Goal: Complete application form

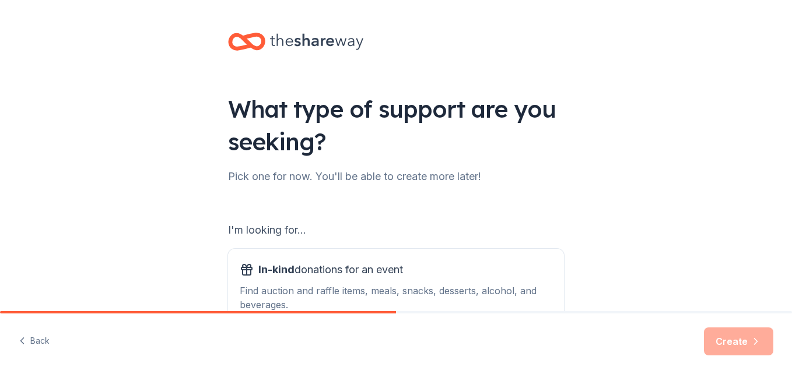
click at [308, 230] on div "I'm looking for..." at bounding box center [396, 230] width 336 height 19
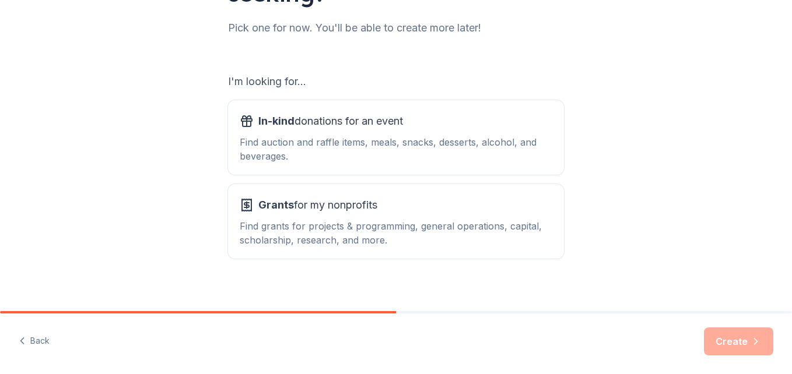
scroll to position [159, 0]
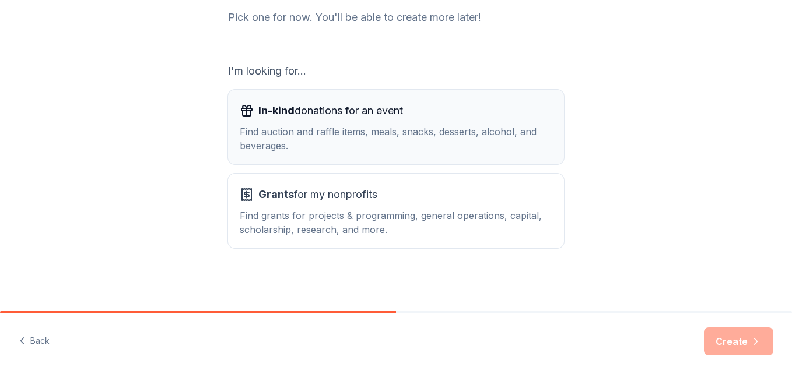
click at [374, 132] on div "Find auction and raffle items, meals, snacks, desserts, alcohol, and beverages." at bounding box center [396, 139] width 312 height 28
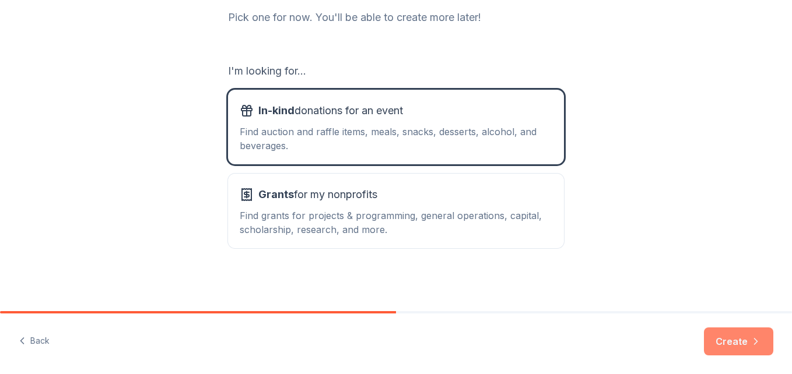
click at [736, 342] on button "Create" at bounding box center [738, 342] width 69 height 28
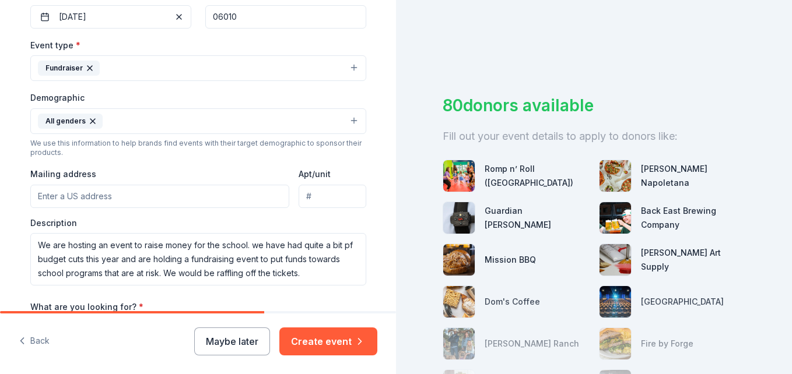
scroll to position [300, 0]
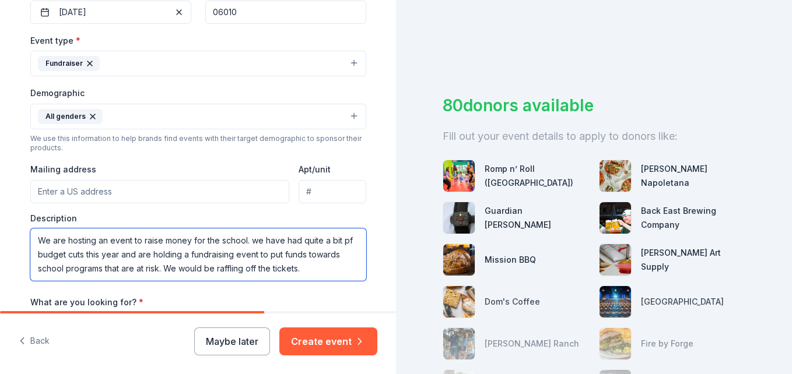
click at [253, 242] on textarea "We are hosting an event to raise money for the school. we have had quite a bit …" at bounding box center [198, 255] width 336 height 52
click at [349, 237] on textarea "We are hosting an event to raise money for the school. We have had quite a bit …" at bounding box center [198, 255] width 336 height 52
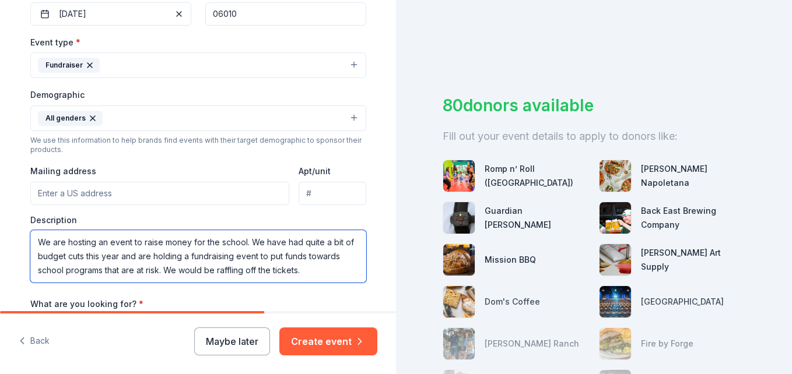
type textarea "We are hosting an event to raise money for the school. We have had quite a bit …"
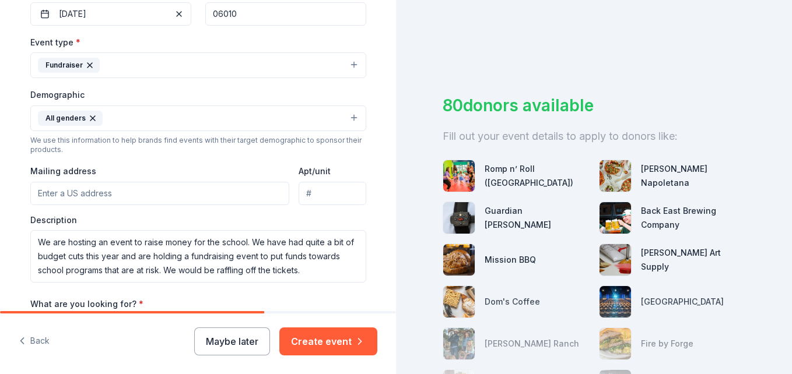
click at [88, 196] on input "Mailing address" at bounding box center [159, 193] width 259 height 23
type input "21 Tuttle Road"
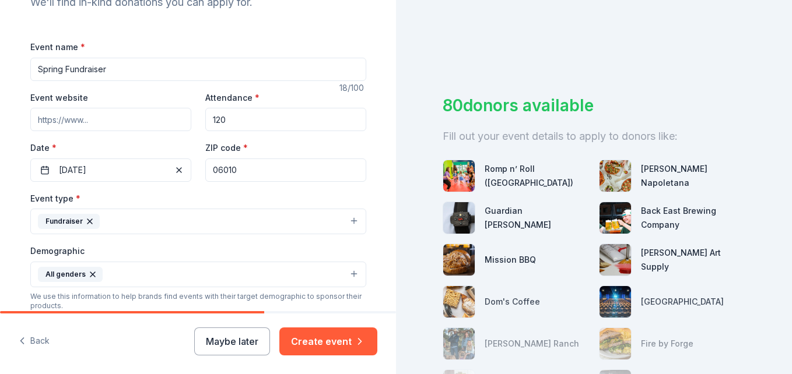
scroll to position [134, 0]
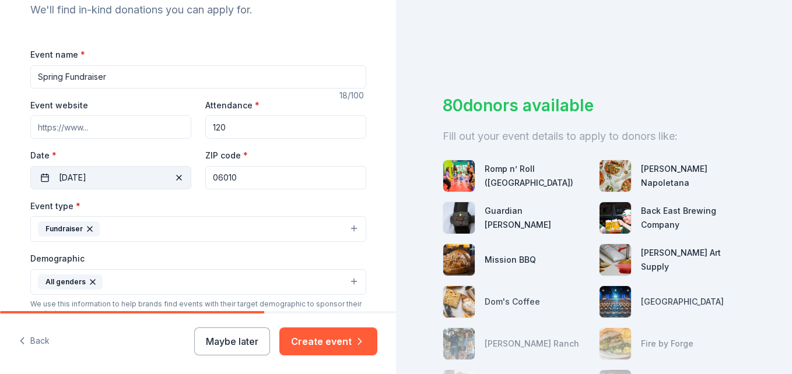
click at [111, 170] on button "06/17/2025" at bounding box center [110, 177] width 161 height 23
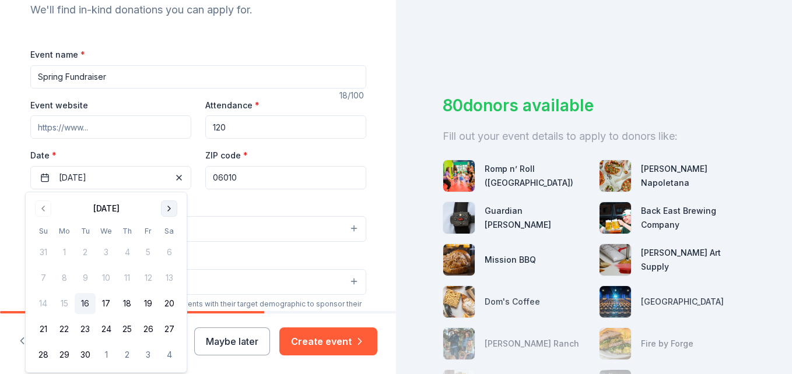
click at [171, 208] on button "Go to next month" at bounding box center [169, 209] width 16 height 16
click at [69, 299] on button "13" at bounding box center [64, 303] width 21 height 21
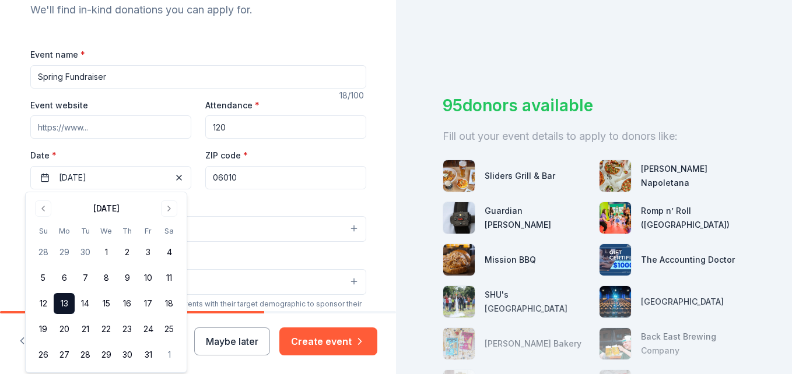
click at [160, 144] on div "Event website Attendance * 120 Date * 10/13/2025 ZIP code * 06010" at bounding box center [198, 144] width 336 height 92
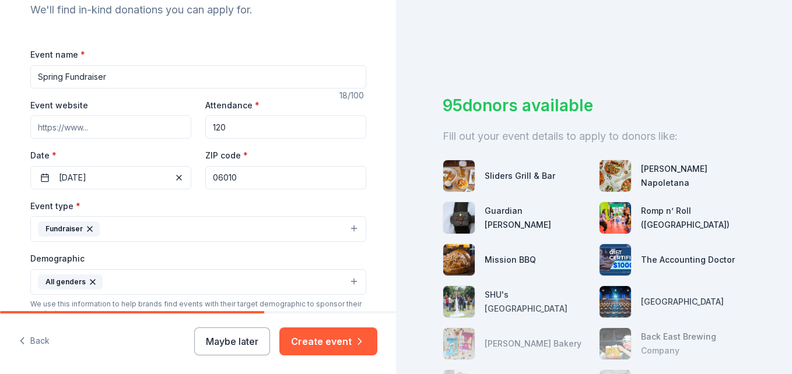
click at [125, 133] on input "Event website" at bounding box center [110, 126] width 161 height 23
click at [125, 133] on input "www.s" at bounding box center [110, 126] width 161 height 23
type input "www.southside.bristol.k12.ct.us"
click at [229, 126] on input "120" at bounding box center [285, 126] width 161 height 23
click at [57, 74] on input "Spring Fundraiser" at bounding box center [198, 76] width 336 height 23
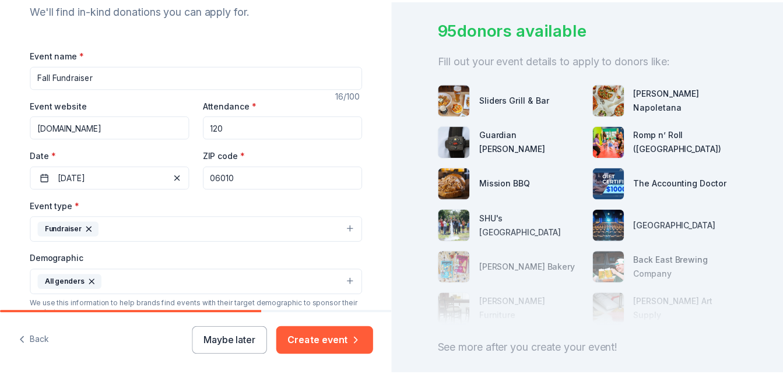
scroll to position [82, 0]
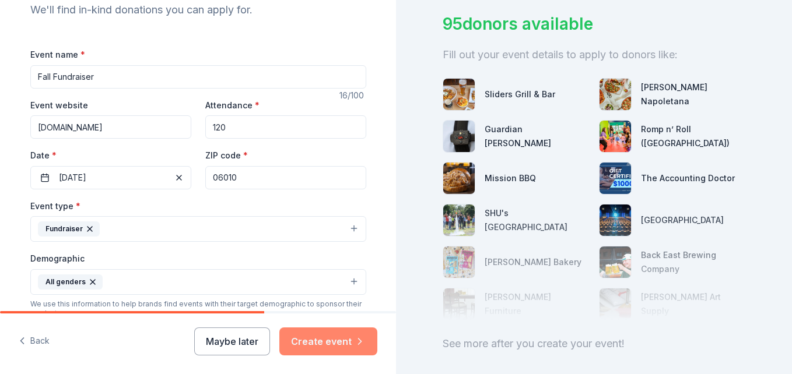
type input "Fall Fundraiser"
click at [313, 338] on button "Create event" at bounding box center [328, 342] width 98 height 28
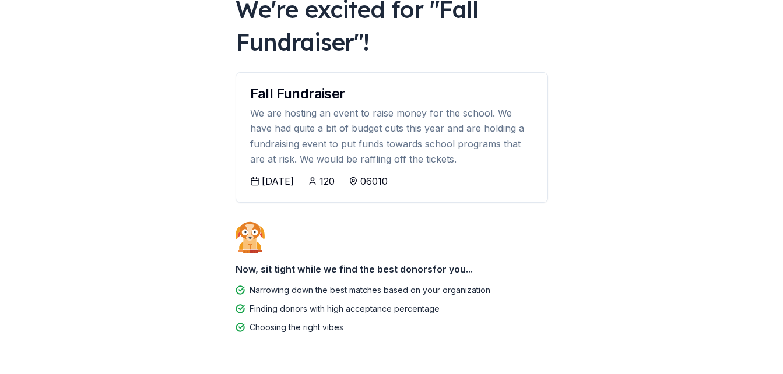
scroll to position [118, 0]
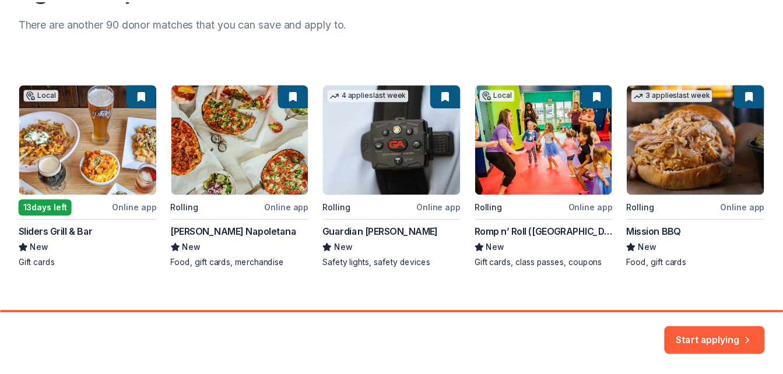
scroll to position [167, 0]
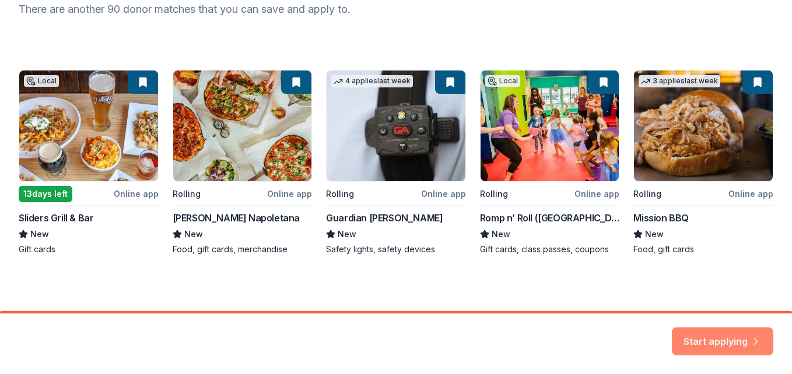
click at [729, 340] on button "Start applying" at bounding box center [722, 335] width 101 height 28
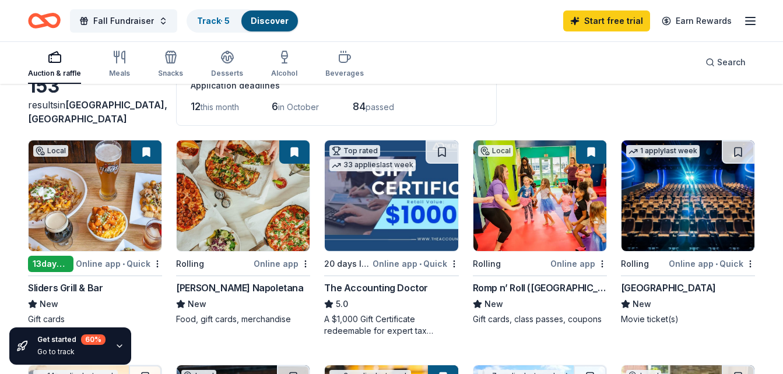
scroll to position [77, 0]
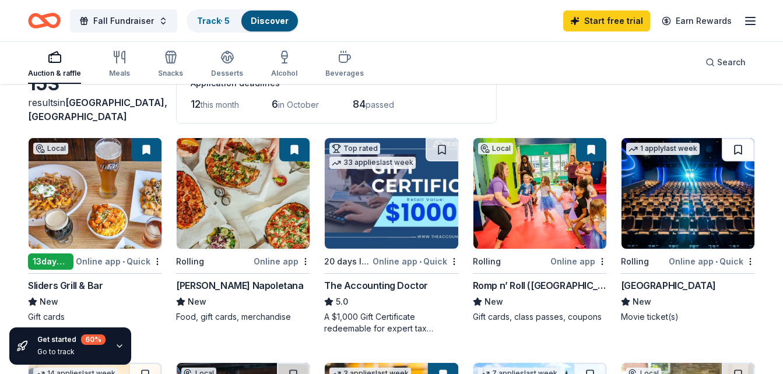
click at [741, 152] on button at bounding box center [738, 149] width 33 height 23
click at [94, 189] on img at bounding box center [95, 193] width 133 height 111
click at [252, 230] on img at bounding box center [243, 193] width 133 height 111
click at [699, 223] on img at bounding box center [687, 193] width 133 height 111
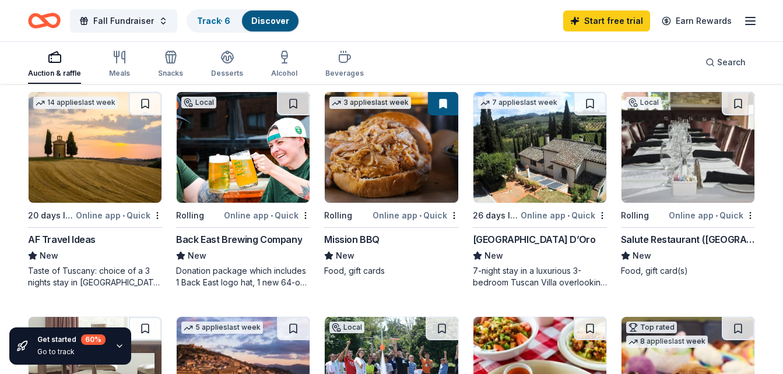
scroll to position [342, 0]
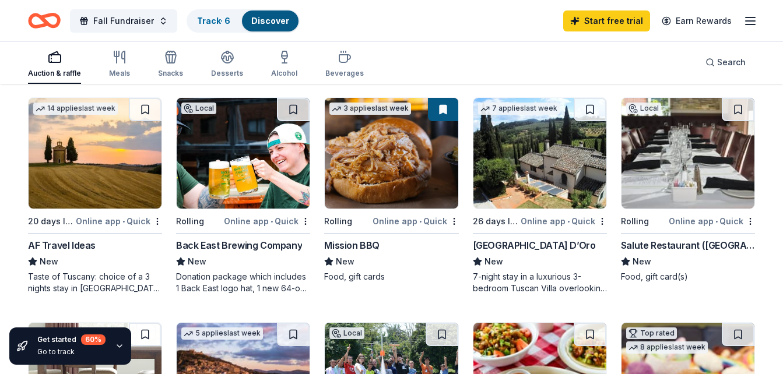
click at [392, 168] on img at bounding box center [391, 153] width 133 height 111
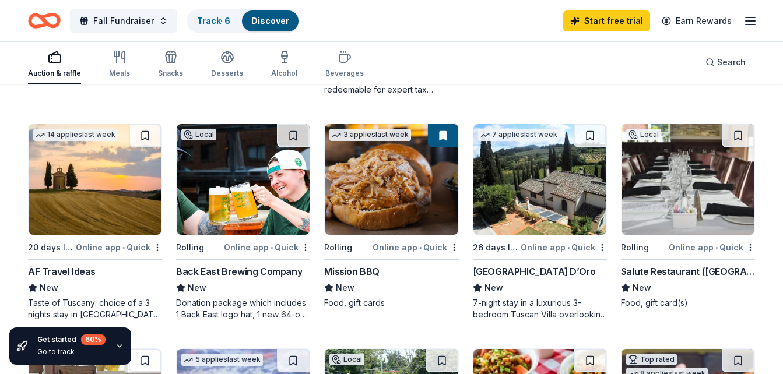
scroll to position [321, 0]
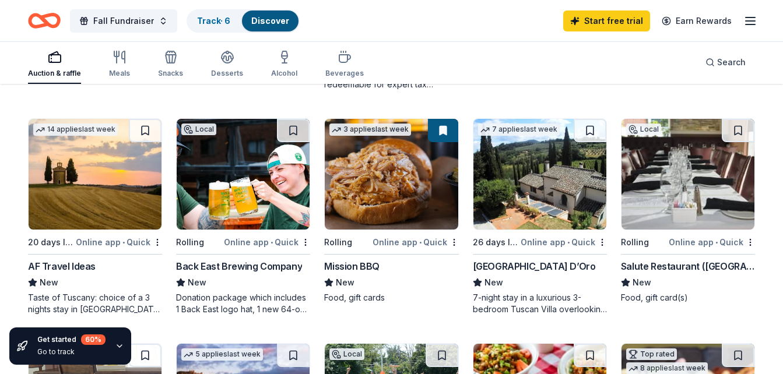
click at [681, 185] on img at bounding box center [687, 174] width 133 height 111
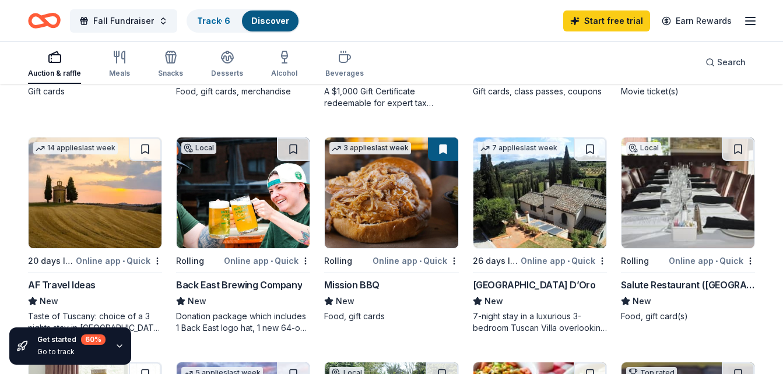
scroll to position [313, 0]
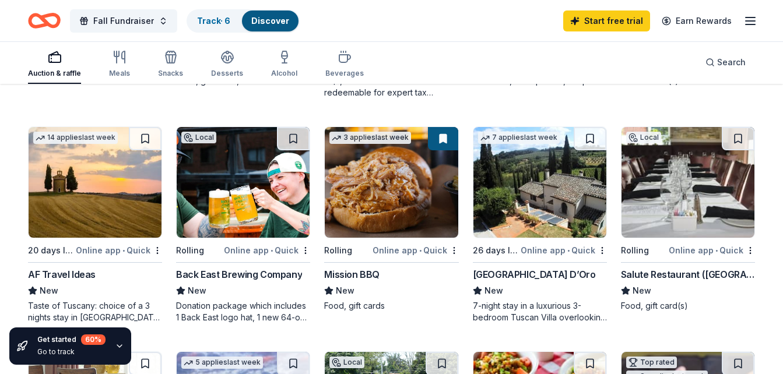
click at [242, 179] on img at bounding box center [243, 182] width 133 height 111
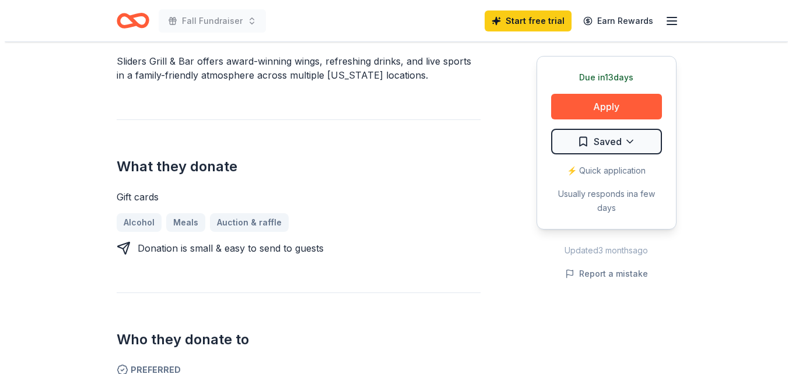
scroll to position [371, 0]
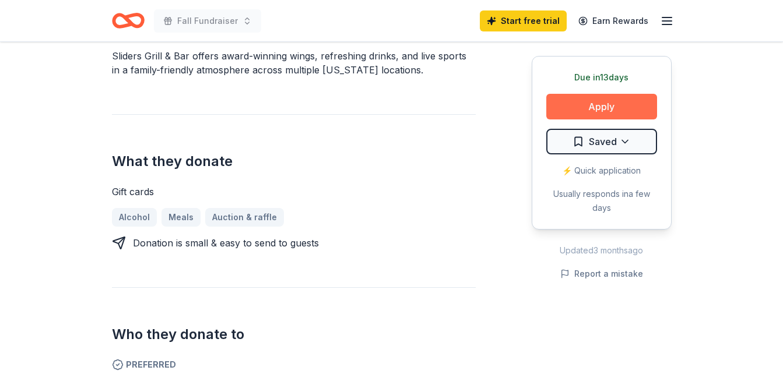
click at [611, 113] on button "Apply" at bounding box center [601, 107] width 111 height 26
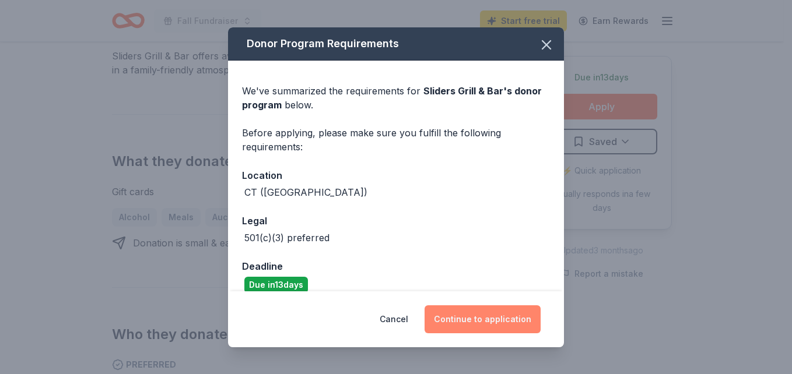
click at [489, 311] on button "Continue to application" at bounding box center [482, 319] width 116 height 28
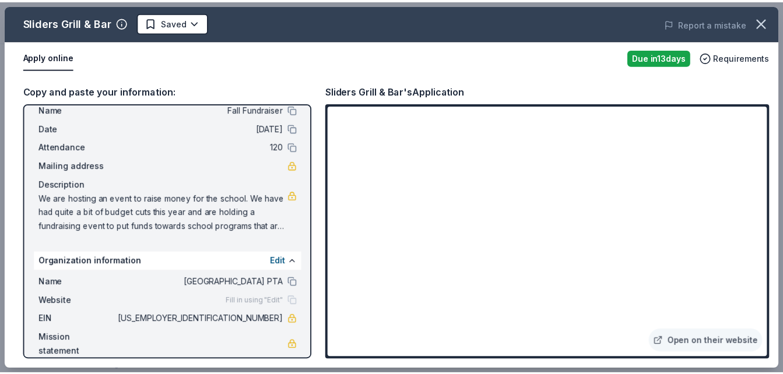
scroll to position [48, 0]
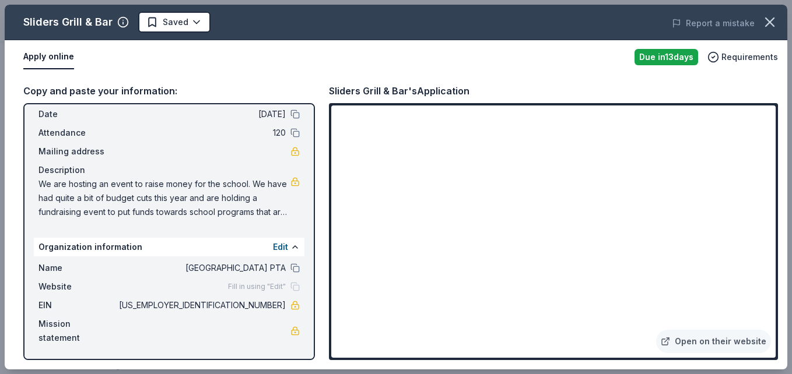
drag, startPoint x: 43, startPoint y: 185, endPoint x: 130, endPoint y: 208, distance: 90.3
click at [130, 208] on span "We are hosting an event to raise money for the school. We have had quite a bit …" at bounding box center [164, 198] width 252 height 42
drag, startPoint x: 789, startPoint y: 178, endPoint x: 785, endPoint y: 220, distance: 42.8
click at [782, 220] on div "Sliders Grill & Bar Saved Report a mistake Apply online Due in 13 days Requirem…" at bounding box center [396, 187] width 792 height 374
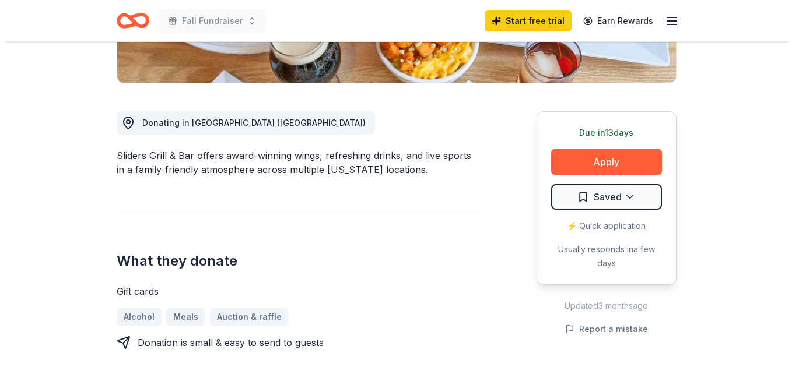
scroll to position [258, 0]
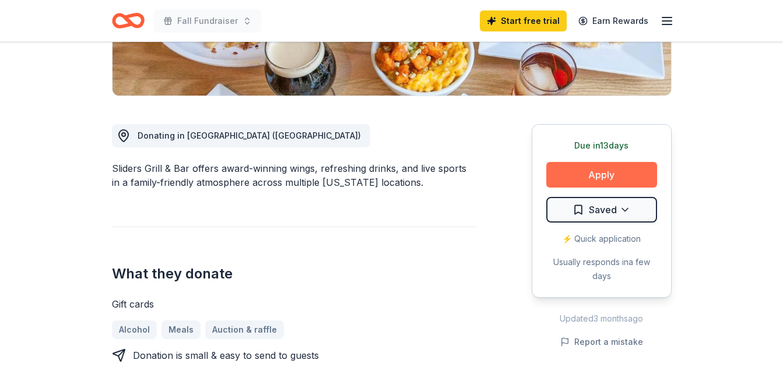
click at [631, 170] on button "Apply" at bounding box center [601, 175] width 111 height 26
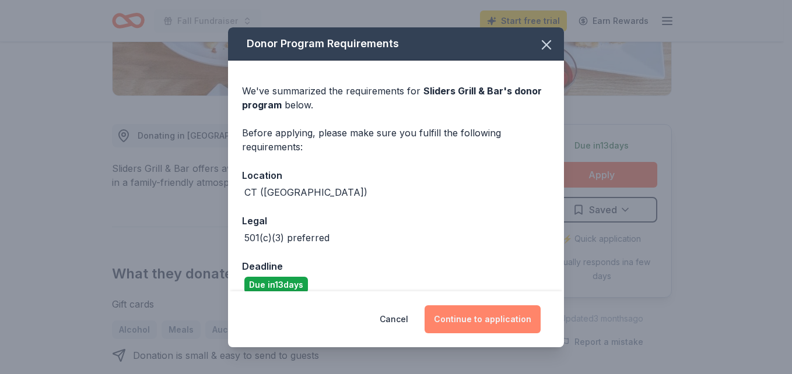
click at [477, 314] on button "Continue to application" at bounding box center [482, 319] width 116 height 28
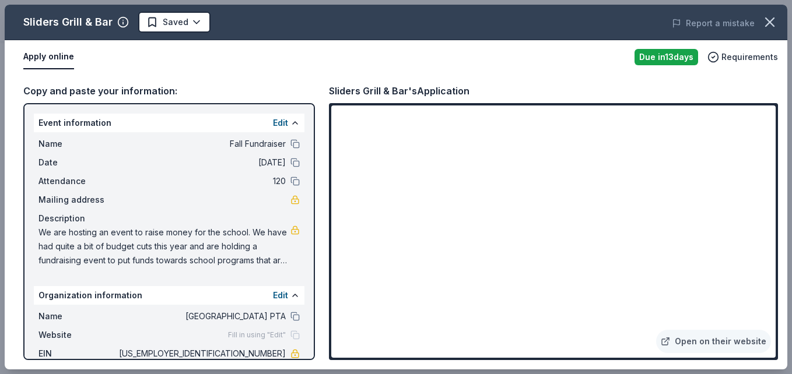
drag, startPoint x: 41, startPoint y: 232, endPoint x: 135, endPoint y: 259, distance: 98.2
click at [135, 259] on span "We are hosting an event to raise money for the school. We have had quite a bit …" at bounding box center [164, 247] width 252 height 42
click at [277, 294] on button "Edit" at bounding box center [280, 296] width 15 height 14
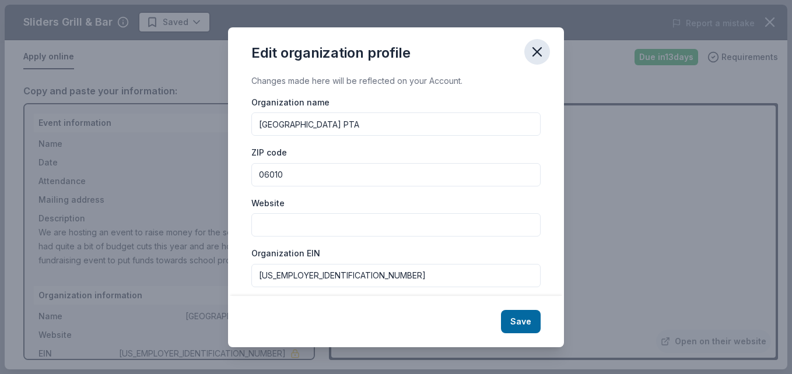
click at [536, 52] on icon "button" at bounding box center [537, 52] width 8 height 8
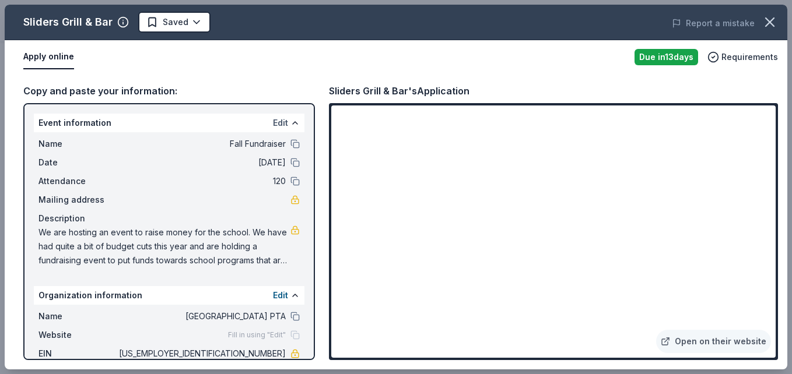
click at [273, 124] on button "Edit" at bounding box center [280, 123] width 15 height 14
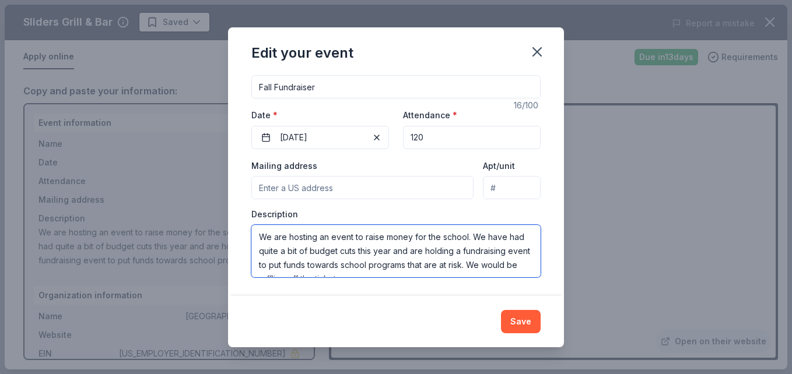
scroll to position [14, 0]
drag, startPoint x: 261, startPoint y: 237, endPoint x: 512, endPoint y: 309, distance: 261.4
click at [512, 309] on div "Edit your event Changes made here will update the Event too. Update donors you'…" at bounding box center [396, 187] width 336 height 320
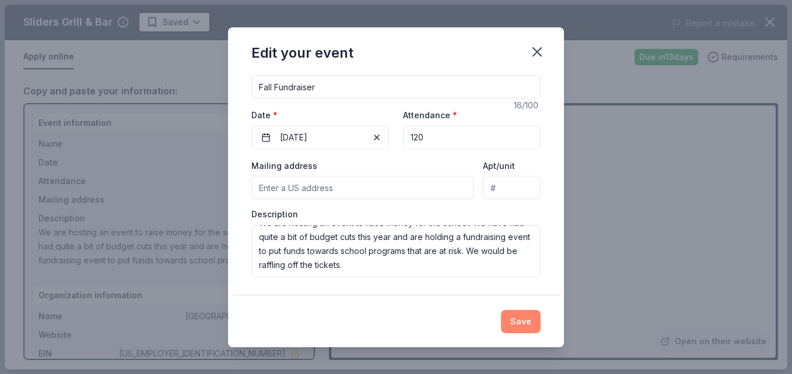
click at [524, 315] on button "Save" at bounding box center [521, 321] width 40 height 23
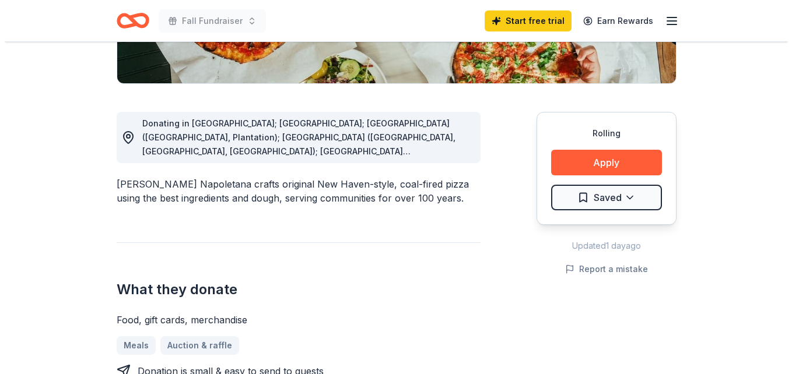
scroll to position [361, 0]
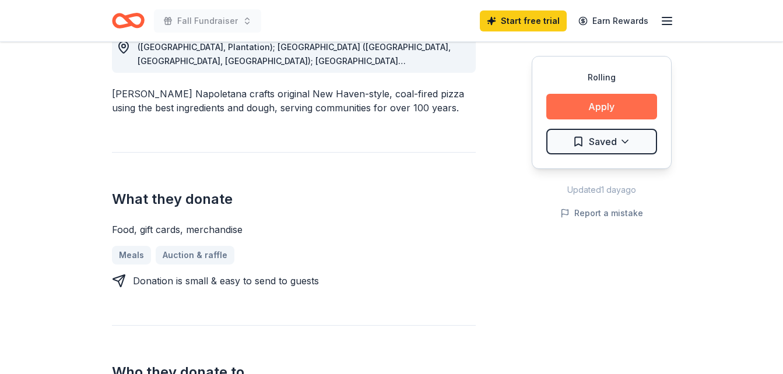
click at [590, 104] on button "Apply" at bounding box center [601, 107] width 111 height 26
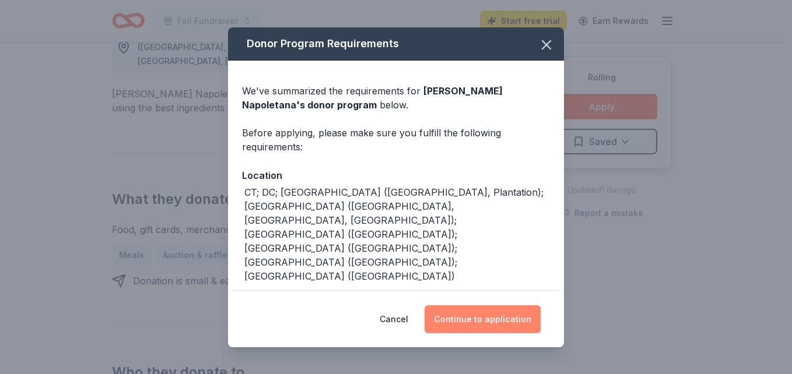
click at [471, 312] on button "Continue to application" at bounding box center [482, 319] width 116 height 28
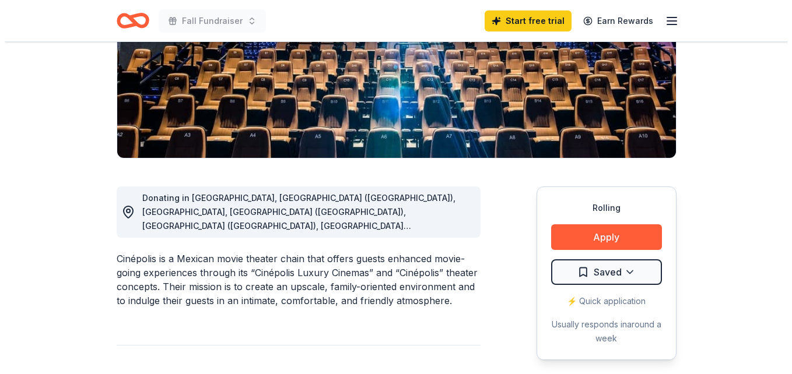
scroll to position [199, 0]
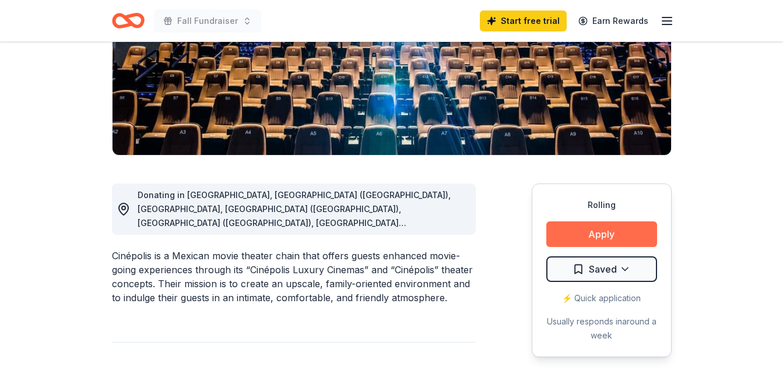
click at [620, 235] on button "Apply" at bounding box center [601, 235] width 111 height 26
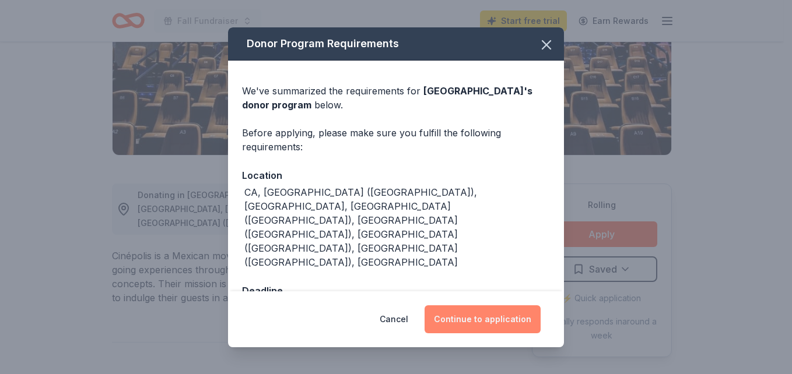
click at [481, 307] on button "Continue to application" at bounding box center [482, 319] width 116 height 28
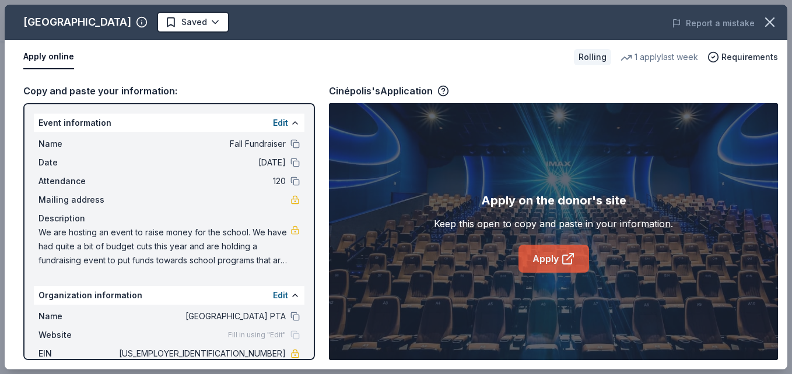
click at [559, 255] on link "Apply" at bounding box center [553, 259] width 71 height 28
drag, startPoint x: 45, startPoint y: 232, endPoint x: 106, endPoint y: 241, distance: 61.2
click at [106, 241] on span "We are hosting an event to raise money for the school. We have had quite a bit …" at bounding box center [164, 247] width 252 height 42
click at [273, 123] on button "Edit" at bounding box center [280, 123] width 15 height 14
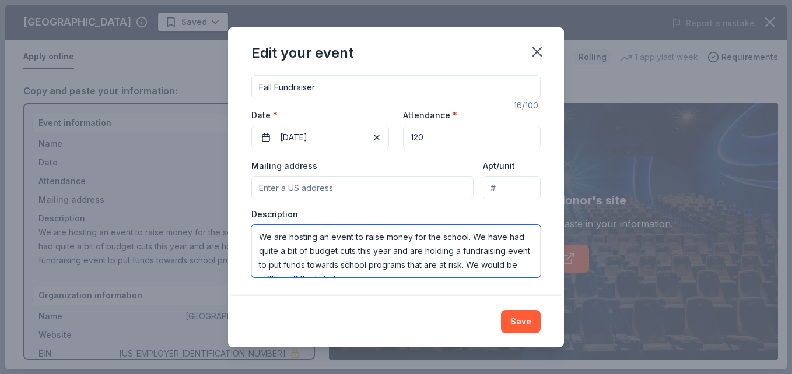
scroll to position [14, 0]
drag, startPoint x: 260, startPoint y: 237, endPoint x: 456, endPoint y: 311, distance: 209.7
click at [456, 311] on div "Edit your event Changes made here will update the Event too. Update donors you'…" at bounding box center [396, 187] width 336 height 320
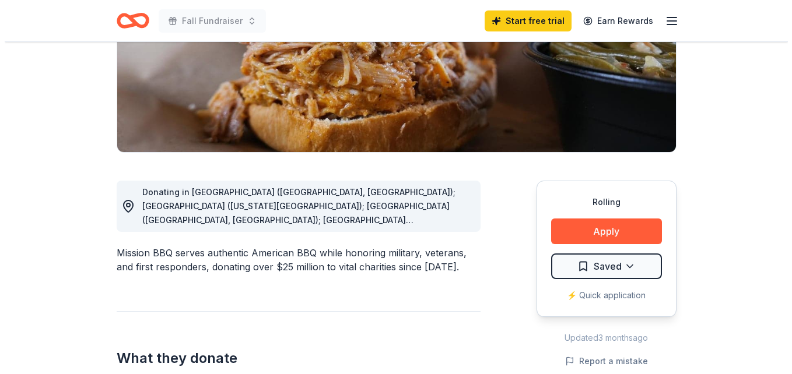
scroll to position [255, 0]
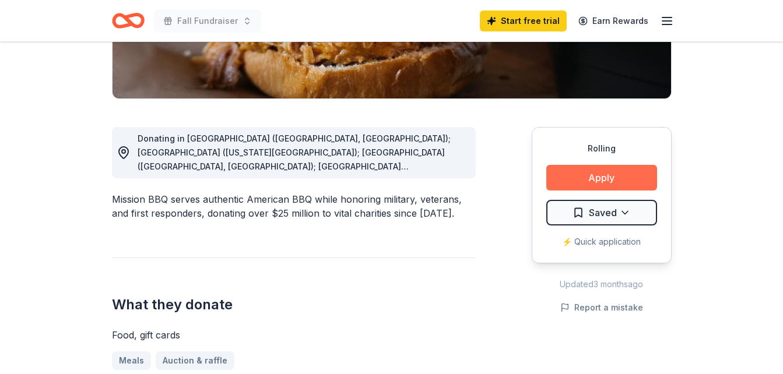
click at [603, 178] on button "Apply" at bounding box center [601, 178] width 111 height 26
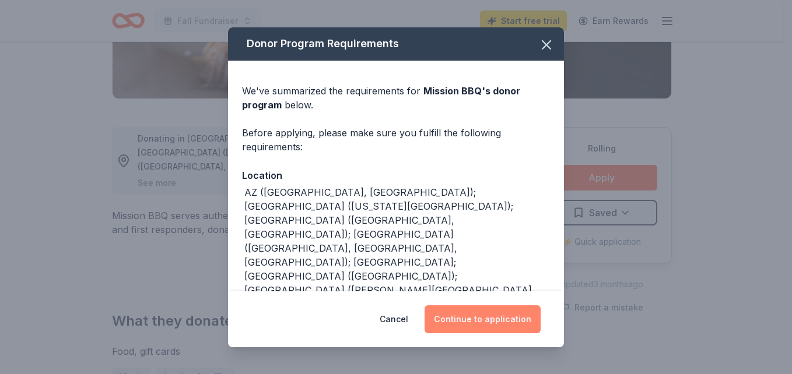
click at [490, 317] on button "Continue to application" at bounding box center [482, 319] width 116 height 28
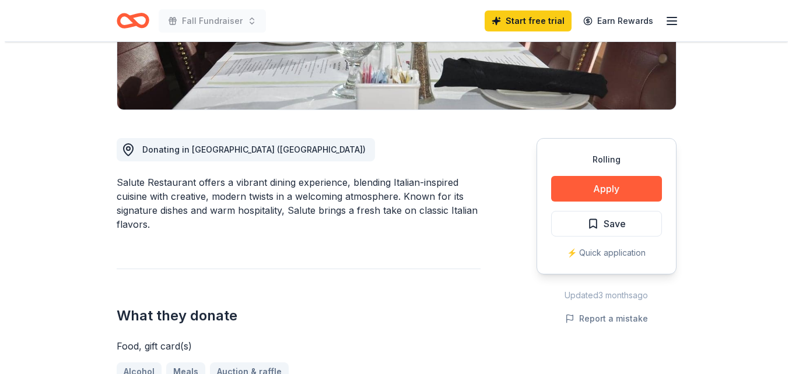
scroll to position [247, 0]
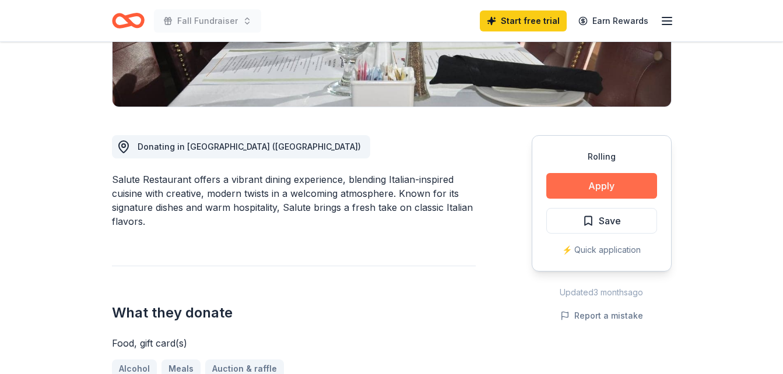
click at [606, 174] on button "Apply" at bounding box center [601, 186] width 111 height 26
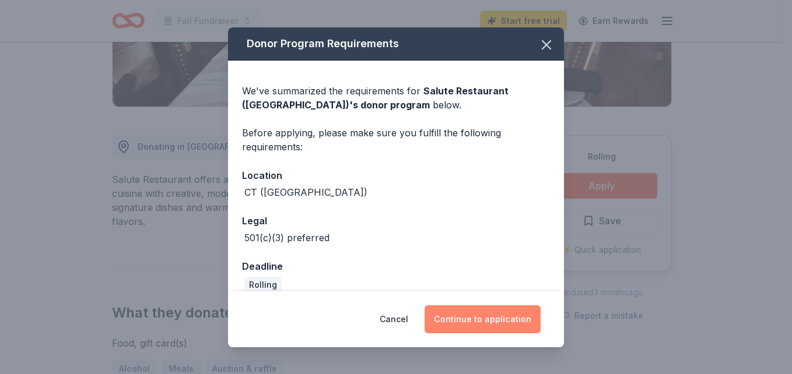
click at [486, 323] on button "Continue to application" at bounding box center [482, 319] width 116 height 28
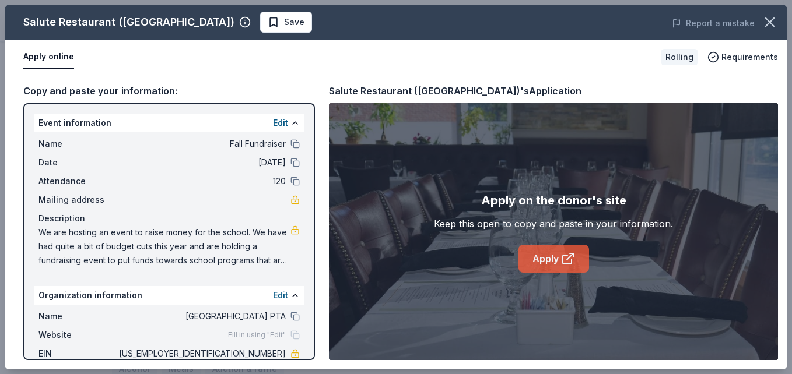
click at [539, 255] on link "Apply" at bounding box center [553, 259] width 71 height 28
click at [273, 119] on button "Edit" at bounding box center [280, 123] width 15 height 14
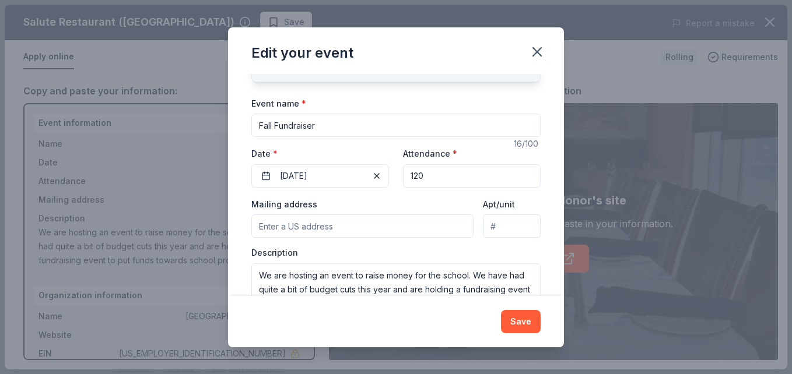
scroll to position [110, 0]
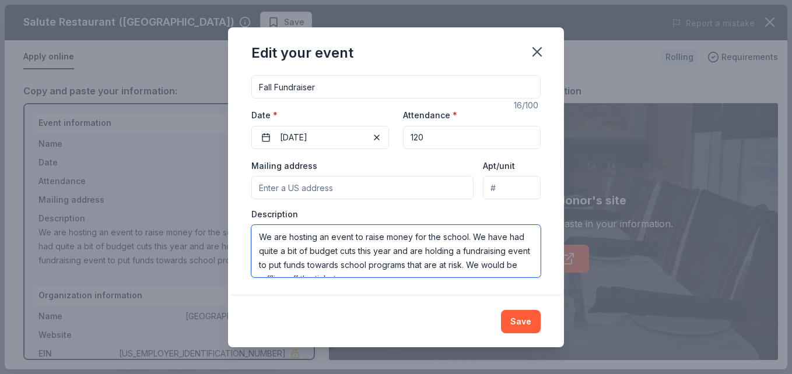
click at [333, 238] on textarea "We are hosting an event to raise money for the school. We have had quite a bit …" at bounding box center [395, 251] width 289 height 52
click at [440, 238] on textarea "We are hosting an event to raise money for the school. We have had quite a bit …" at bounding box center [395, 251] width 289 height 52
click at [484, 240] on textarea "We are hosting an event to raise money for our school. We have had quite a bit …" at bounding box center [395, 251] width 289 height 52
click at [471, 252] on textarea "We are hosting an event to raise money for our school. Our school district has …" at bounding box center [395, 251] width 289 height 52
click at [388, 263] on textarea "We are hosting an event to raise money for our school. Our school district has …" at bounding box center [395, 251] width 289 height 52
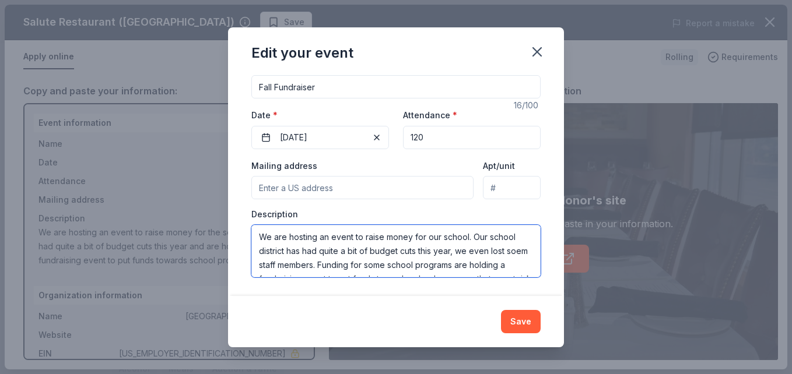
click at [497, 267] on textarea "We are hosting an event to raise money for our school. Our school district has …" at bounding box center [395, 251] width 289 height 52
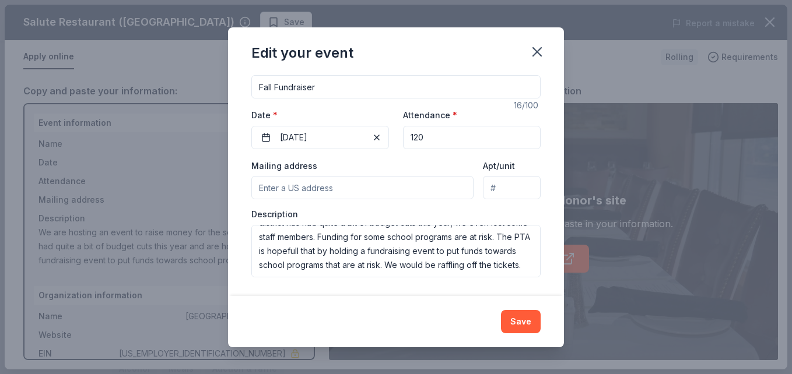
scroll to position [34, 0]
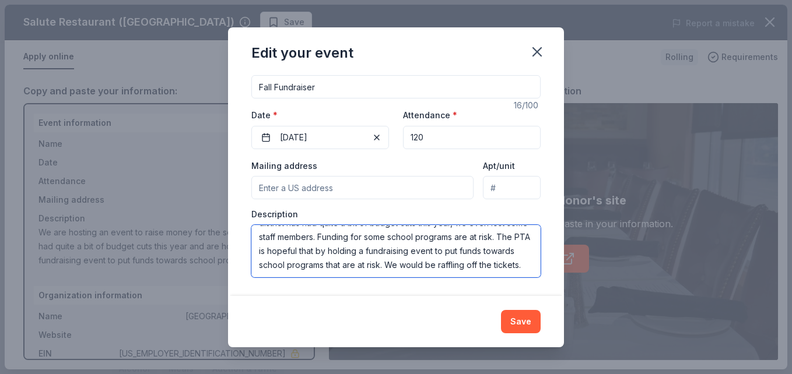
click at [416, 244] on textarea "We are hosting an event to raise money for our school. Our school district has …" at bounding box center [395, 251] width 289 height 52
click at [481, 244] on textarea "We are hosting an event to raise money for our school. Our school district has …" at bounding box center [395, 251] width 289 height 52
click at [257, 258] on textarea "We are hosting an event to raise money for our school. Our school district has …" at bounding box center [395, 251] width 289 height 52
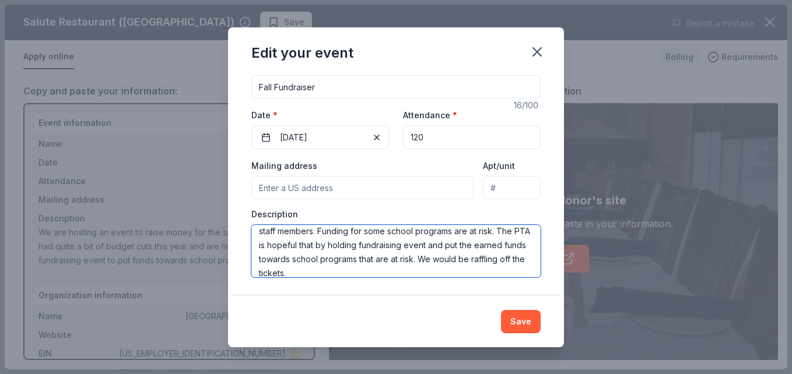
click at [364, 260] on textarea "We are hosting an event to raise money for our school. Our school district has …" at bounding box center [395, 251] width 289 height 52
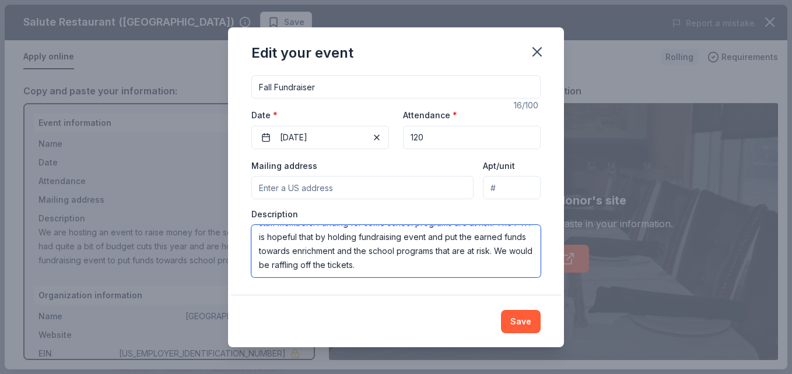
click at [316, 266] on textarea "We are hosting an event to raise money for our school. Our school district has …" at bounding box center [395, 251] width 289 height 52
click at [450, 248] on textarea "We are hosting an event to raise money for our school. Our school district has …" at bounding box center [395, 251] width 289 height 52
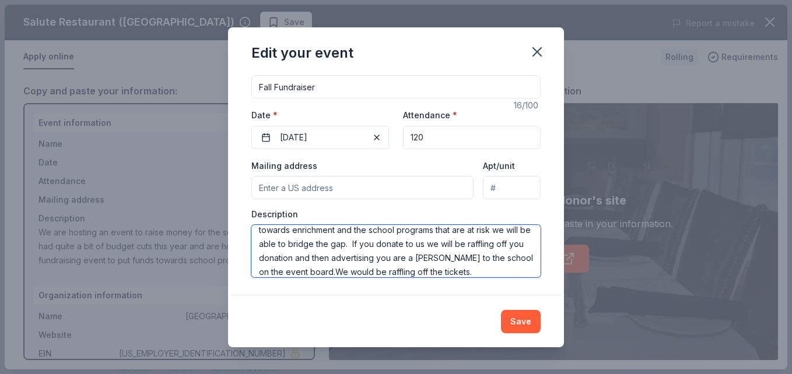
scroll to position [84, 0]
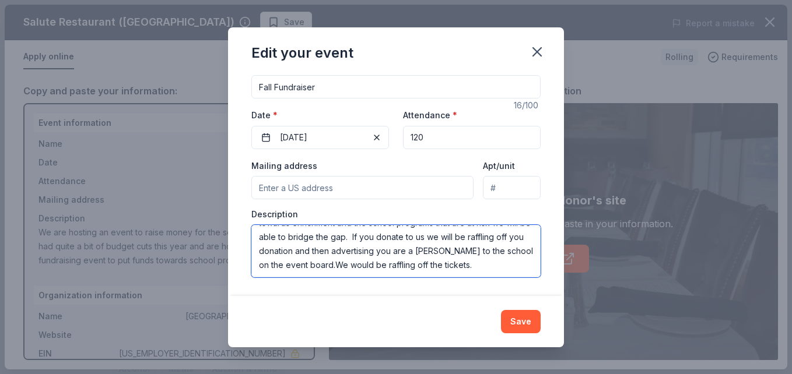
drag, startPoint x: 513, startPoint y: 273, endPoint x: 448, endPoint y: 258, distance: 66.5
click at [448, 258] on textarea "We are hosting an event to raise money for our school. Our school district has …" at bounding box center [395, 251] width 289 height 52
drag, startPoint x: 430, startPoint y: 250, endPoint x: 462, endPoint y: 272, distance: 39.0
click at [462, 272] on textarea "We are hosting an event to raise money for our school. Our school district has …" at bounding box center [395, 251] width 289 height 52
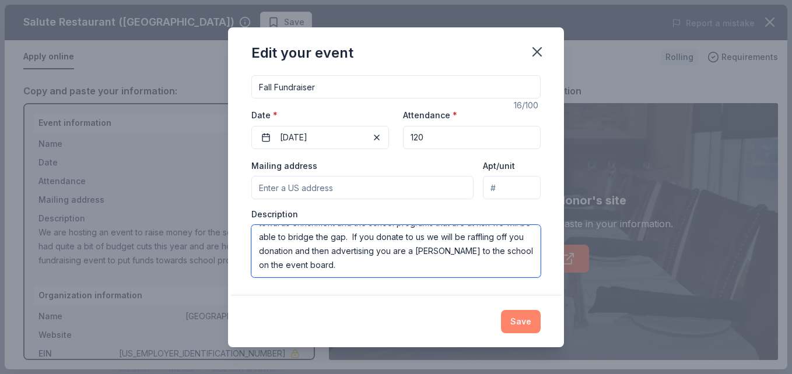
type textarea "We are hosting an event to raise money for our school. Our school district has …"
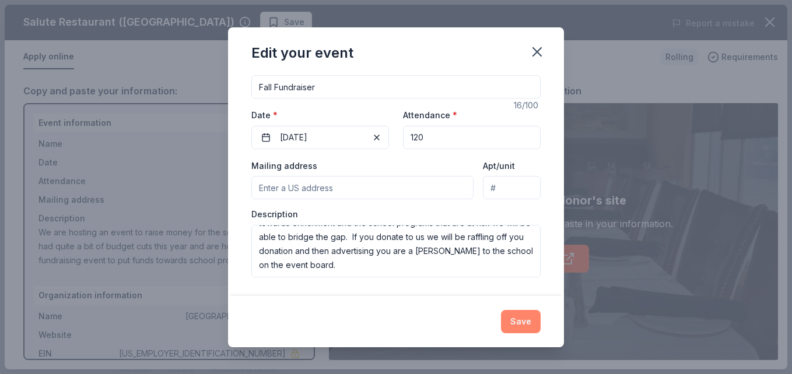
click at [522, 325] on button "Save" at bounding box center [521, 321] width 40 height 23
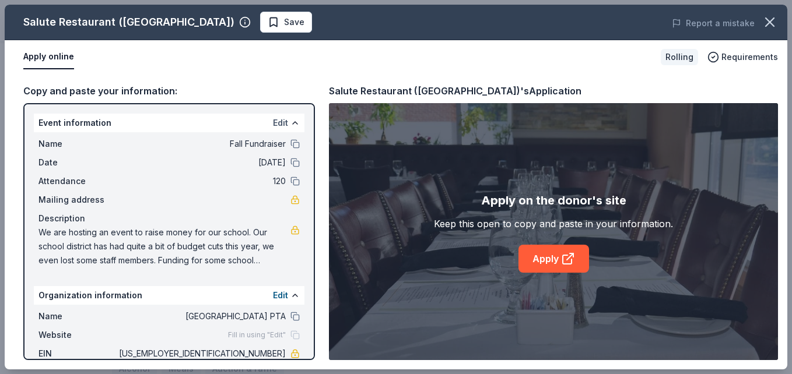
click at [273, 121] on button "Edit" at bounding box center [280, 123] width 15 height 14
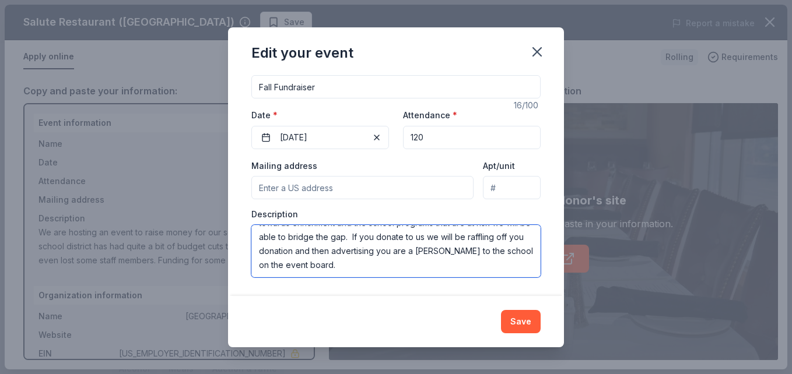
drag, startPoint x: 260, startPoint y: 237, endPoint x: 472, endPoint y: 314, distance: 225.9
click at [472, 314] on div "Edit your event Changes made here will update the Event too. Update donors you'…" at bounding box center [396, 187] width 336 height 320
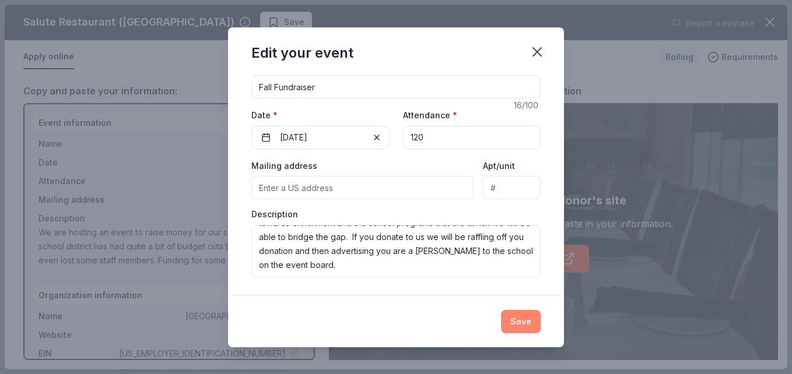
click at [527, 321] on button "Save" at bounding box center [521, 321] width 40 height 23
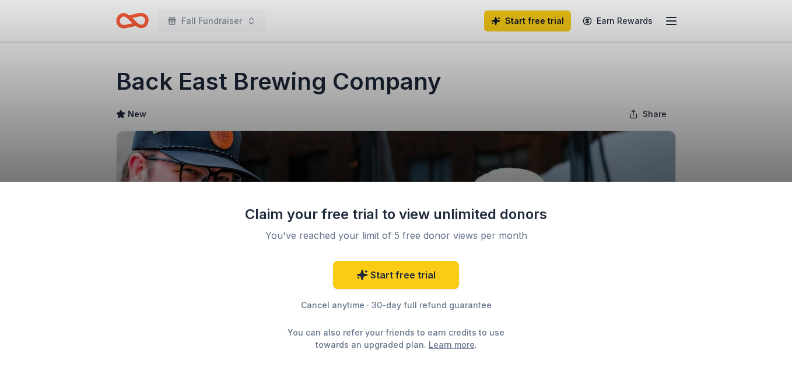
click at [769, 132] on div "Claim your free trial to view unlimited donors You've reached your limit of 5 f…" at bounding box center [396, 187] width 792 height 374
